Goal: Information Seeking & Learning: Learn about a topic

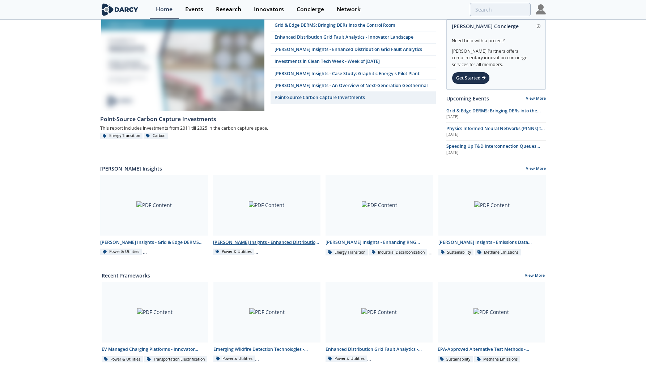
click at [256, 219] on div at bounding box center [267, 205] width 108 height 61
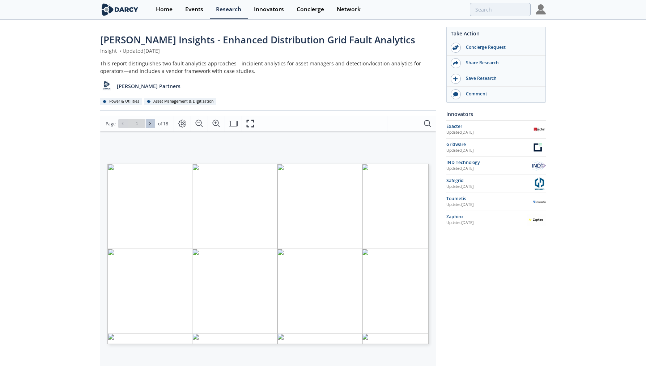
click at [152, 121] on button at bounding box center [150, 123] width 9 height 9
type input "2"
click at [152, 121] on button at bounding box center [150, 123] width 9 height 9
type input "3"
click at [155, 121] on button at bounding box center [150, 123] width 9 height 9
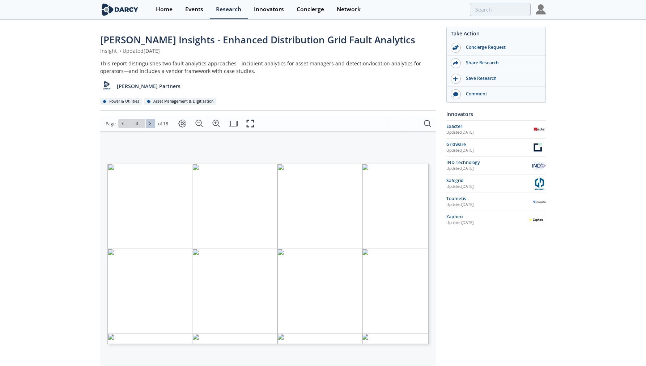
type input "4"
click at [155, 122] on button at bounding box center [150, 123] width 9 height 9
type input "5"
click at [459, 143] on div "Gridware" at bounding box center [488, 144] width 84 height 7
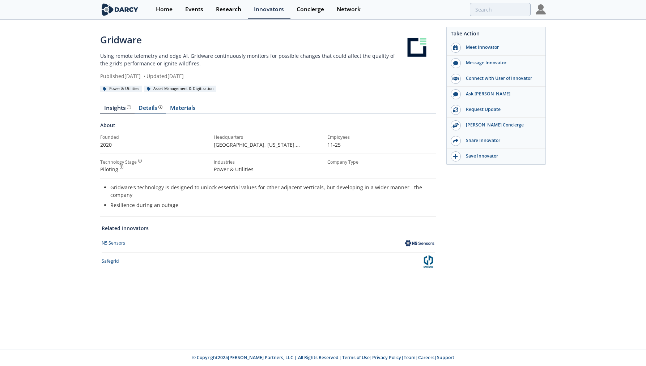
click at [151, 108] on div "Details" at bounding box center [150, 108] width 24 height 6
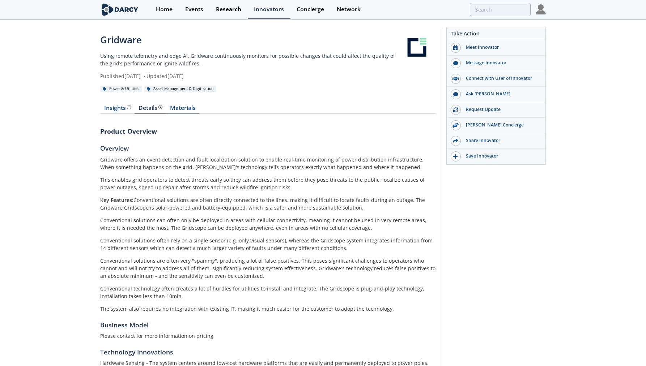
click at [179, 112] on link "Materials" at bounding box center [182, 109] width 33 height 9
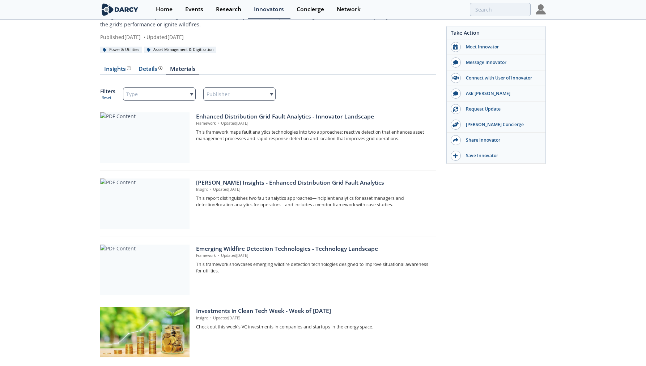
scroll to position [73, 0]
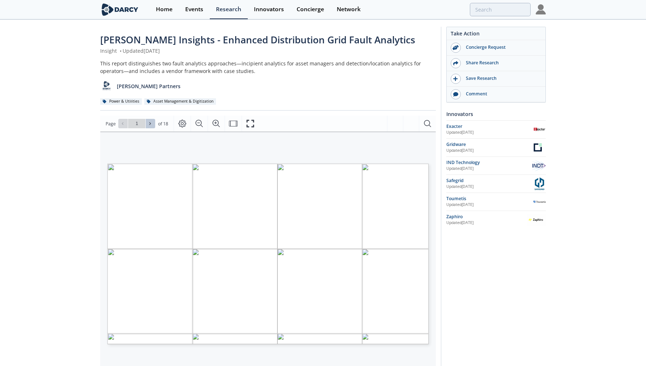
click at [151, 124] on icon at bounding box center [150, 123] width 4 height 4
click at [252, 119] on button "Fullscreen" at bounding box center [249, 124] width 17 height 16
